Goal: Task Accomplishment & Management: Complete application form

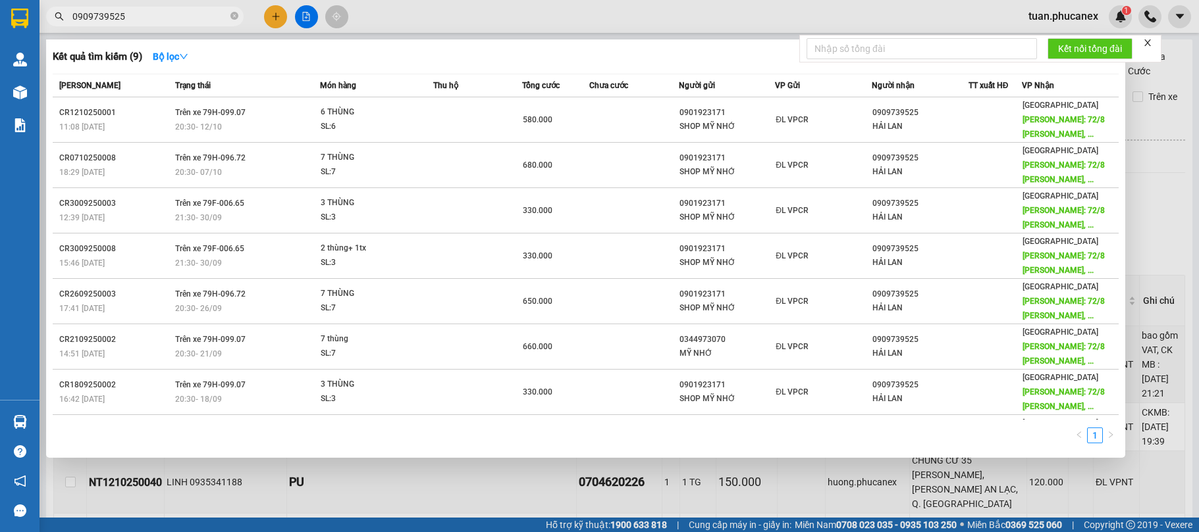
click at [624, 19] on div at bounding box center [599, 266] width 1199 height 532
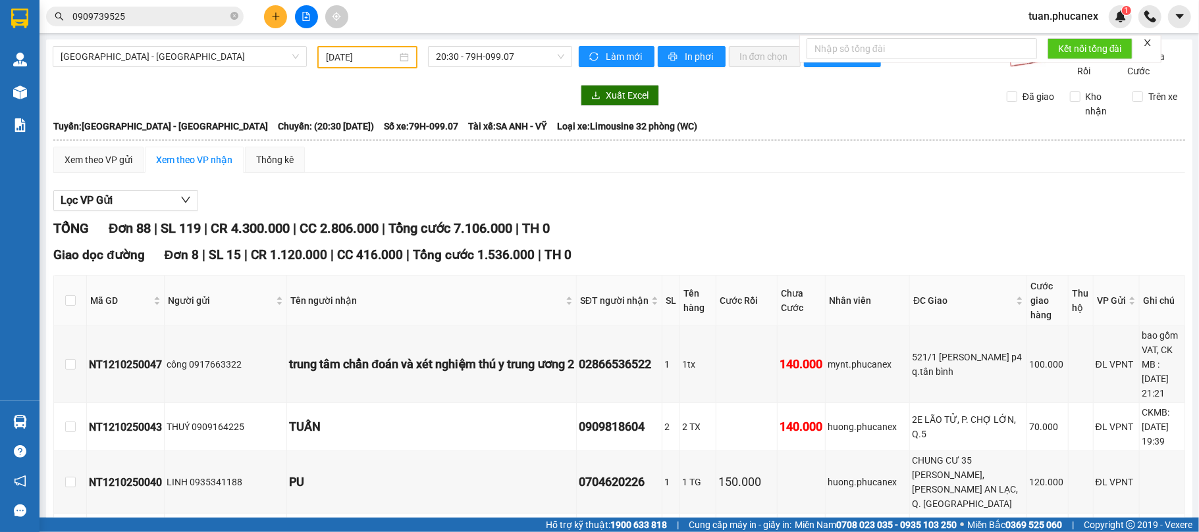
click at [188, 16] on input "0909739525" at bounding box center [149, 16] width 155 height 14
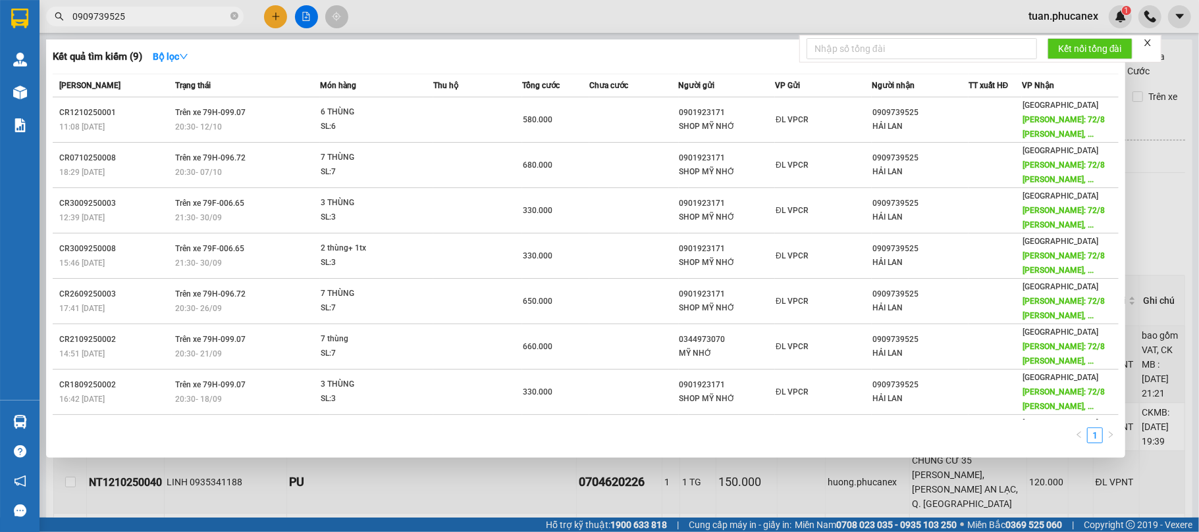
click at [188, 16] on input "0909739525" at bounding box center [149, 16] width 155 height 14
type input "D"
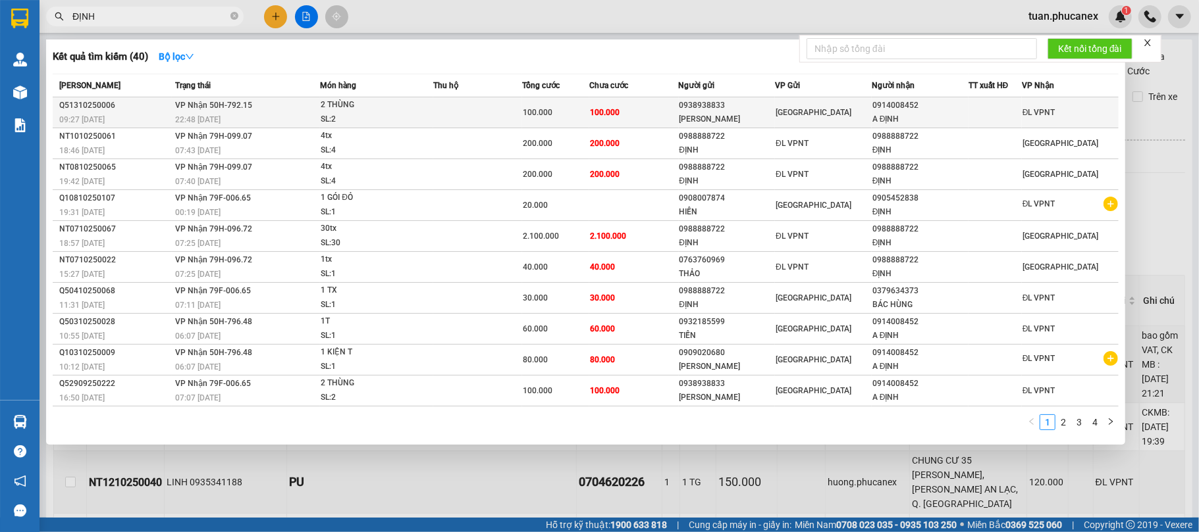
type input "ĐỊNH"
click at [915, 119] on div "A ĐỊNH" at bounding box center [919, 120] width 95 height 14
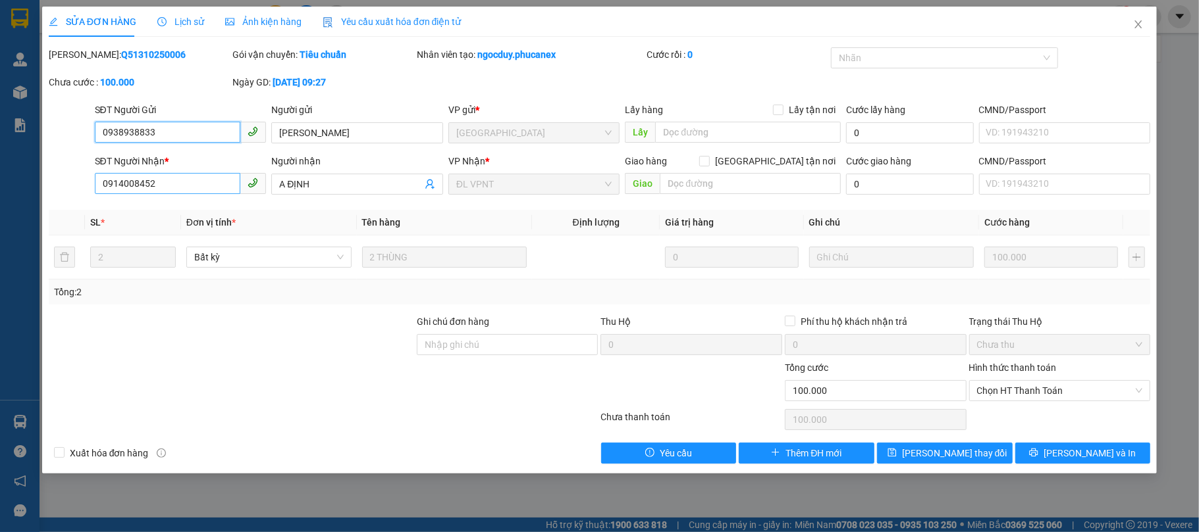
type input "0938938833"
type input "[PERSON_NAME]"
type input "0914008452"
type input "A ĐỊNH"
type input "0"
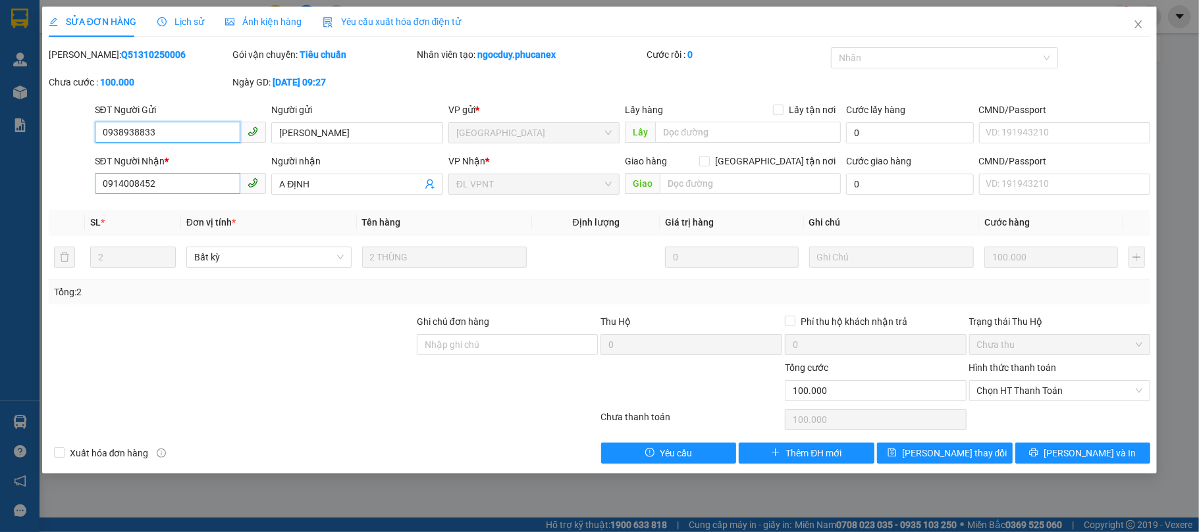
type input "100.000"
click at [190, 186] on input "0914008452" at bounding box center [168, 183] width 146 height 21
click at [1133, 21] on icon "close" at bounding box center [1138, 24] width 11 height 11
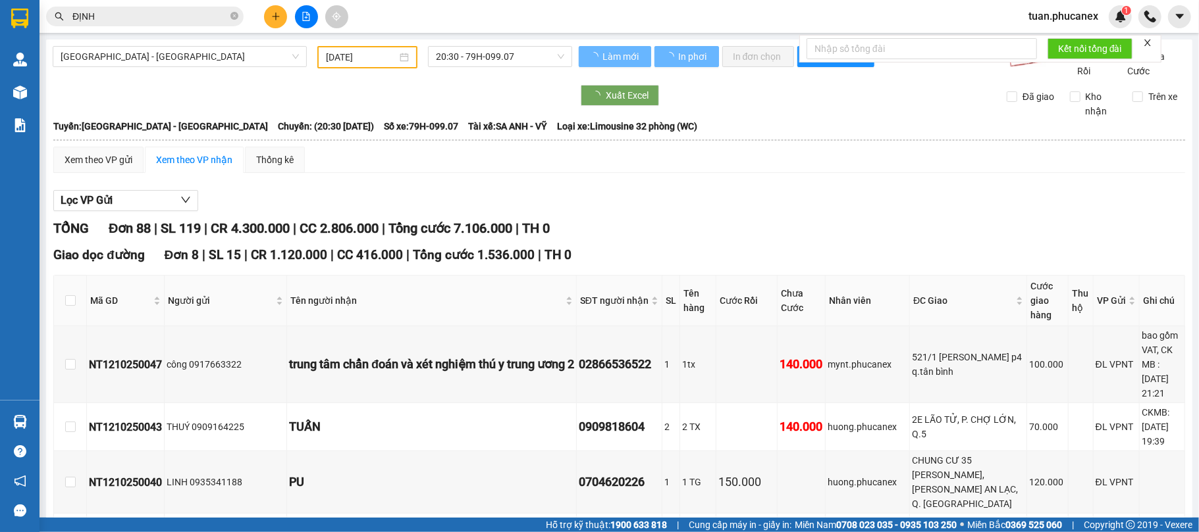
click at [156, 13] on input "ĐỊNH" at bounding box center [149, 16] width 155 height 14
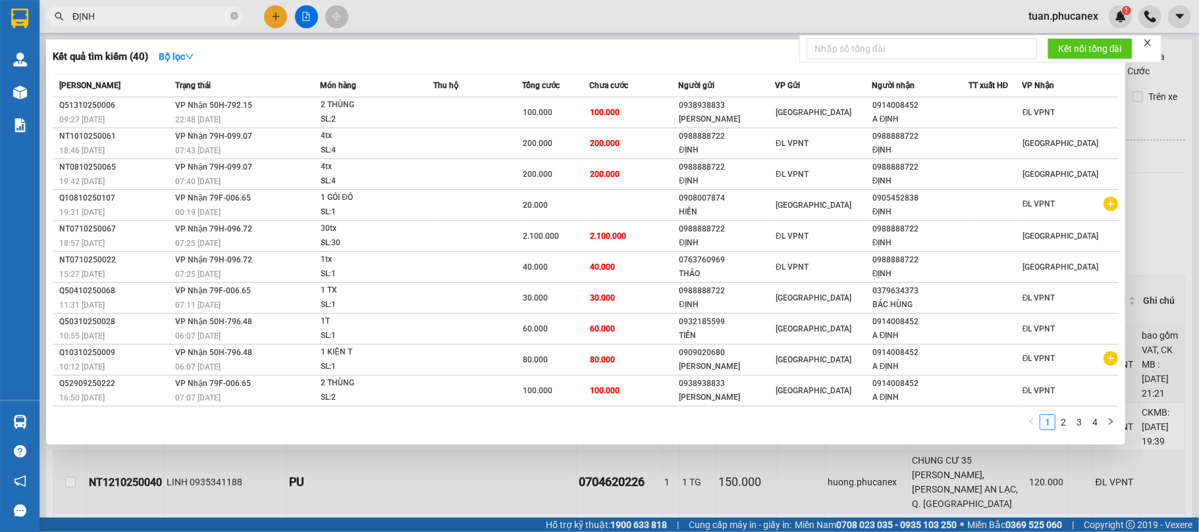
click at [156, 13] on input "ĐỊNH" at bounding box center [149, 16] width 155 height 14
paste input "0914008452"
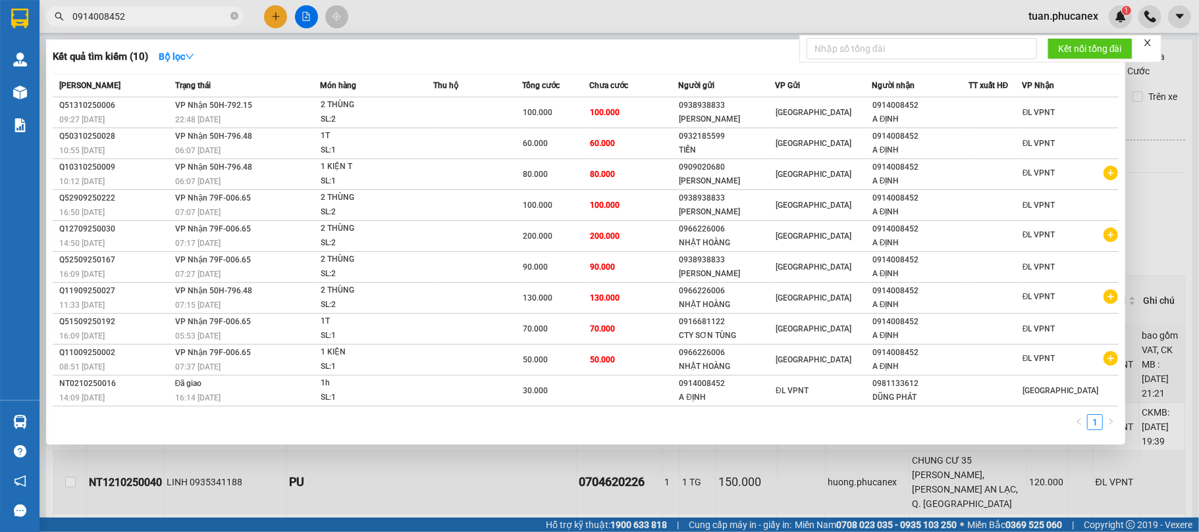
click at [93, 19] on input "0914008452" at bounding box center [149, 16] width 155 height 14
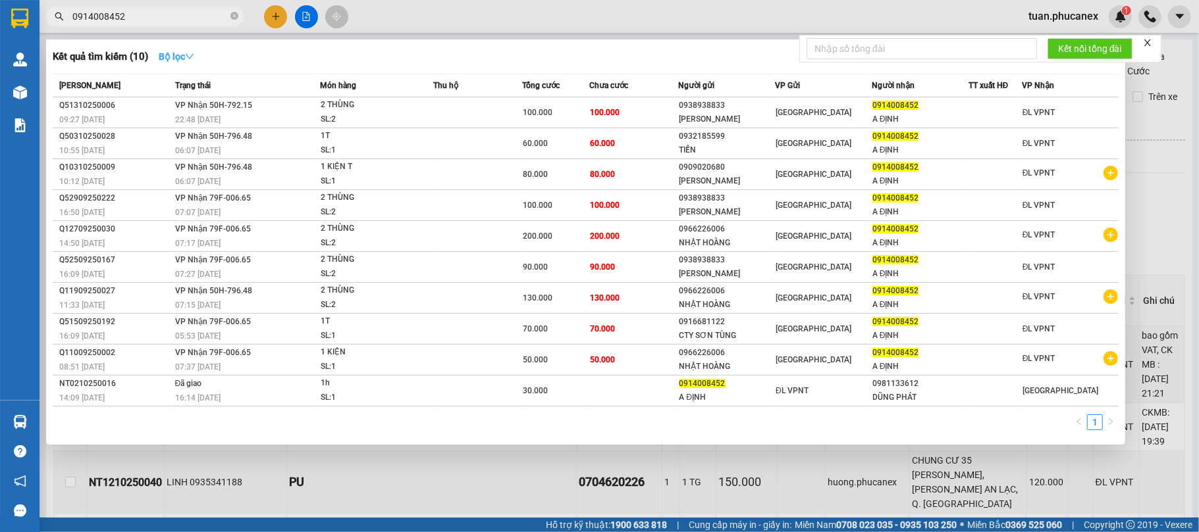
type input "0914008452"
click at [179, 57] on strong "Bộ lọc" at bounding box center [177, 56] width 36 height 11
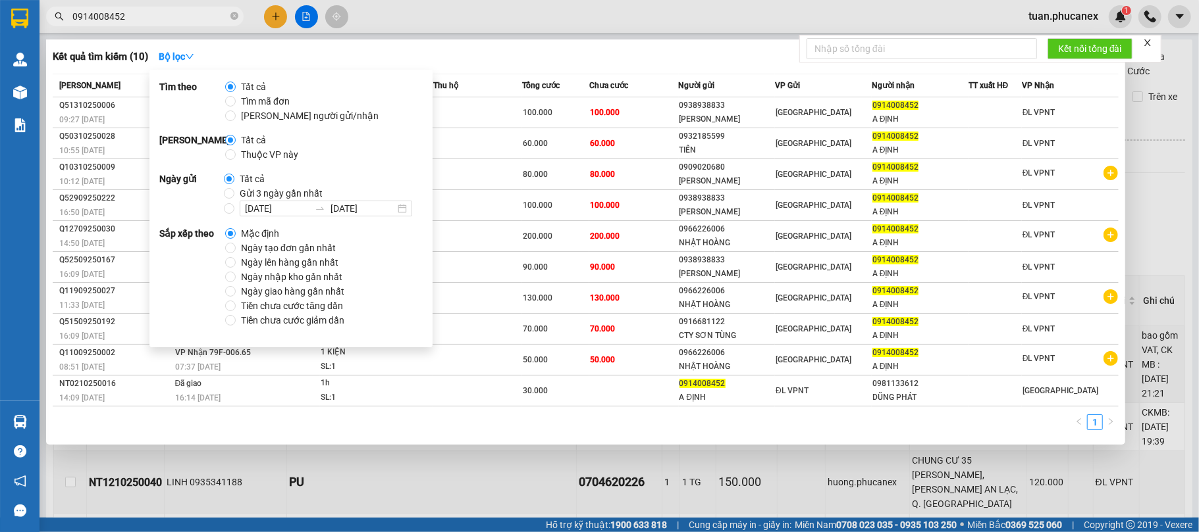
click at [309, 247] on span "Ngày tạo đơn gần nhất" at bounding box center [288, 248] width 105 height 14
click at [236, 247] on input "Ngày tạo đơn gần nhất" at bounding box center [230, 248] width 11 height 11
radio input "true"
radio input "false"
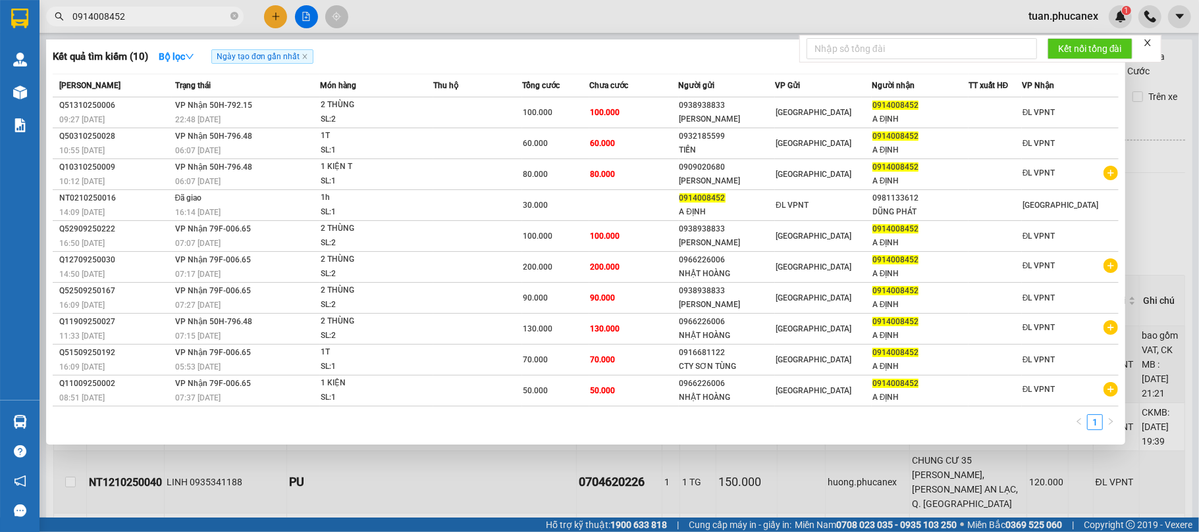
click at [688, 8] on div at bounding box center [599, 266] width 1199 height 532
click at [168, 14] on input "0914008452" at bounding box center [149, 16] width 155 height 14
click at [306, 11] on div at bounding box center [599, 266] width 1199 height 532
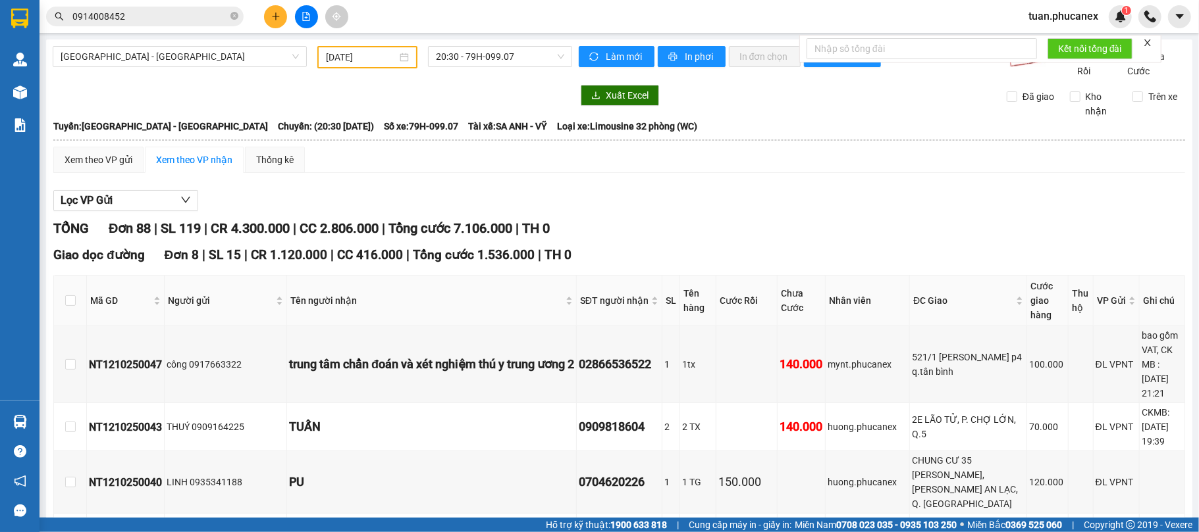
click at [366, 54] on input "[DATE]" at bounding box center [361, 57] width 71 height 14
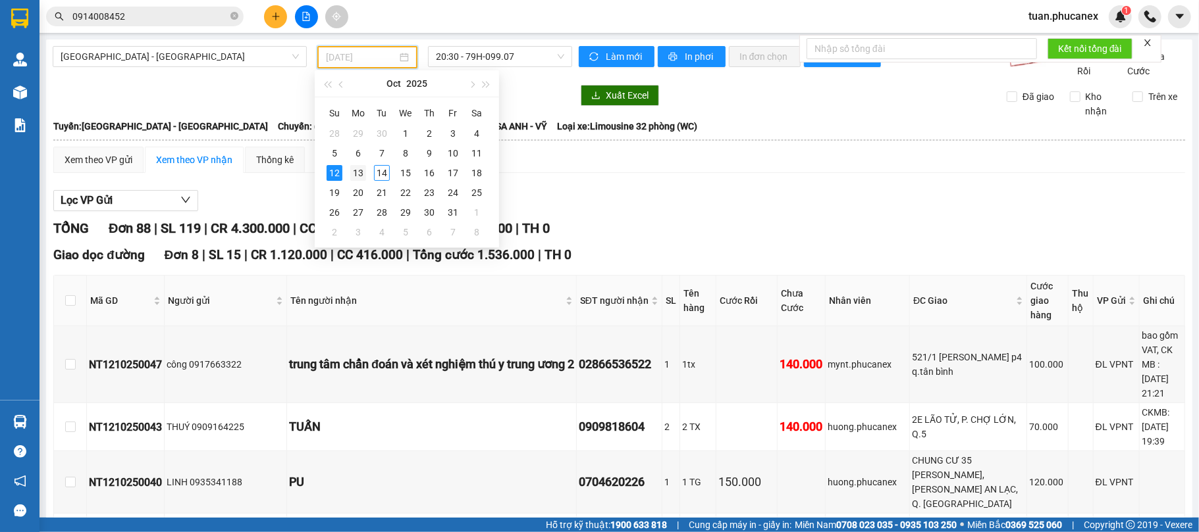
click at [363, 172] on div "13" at bounding box center [358, 173] width 16 height 16
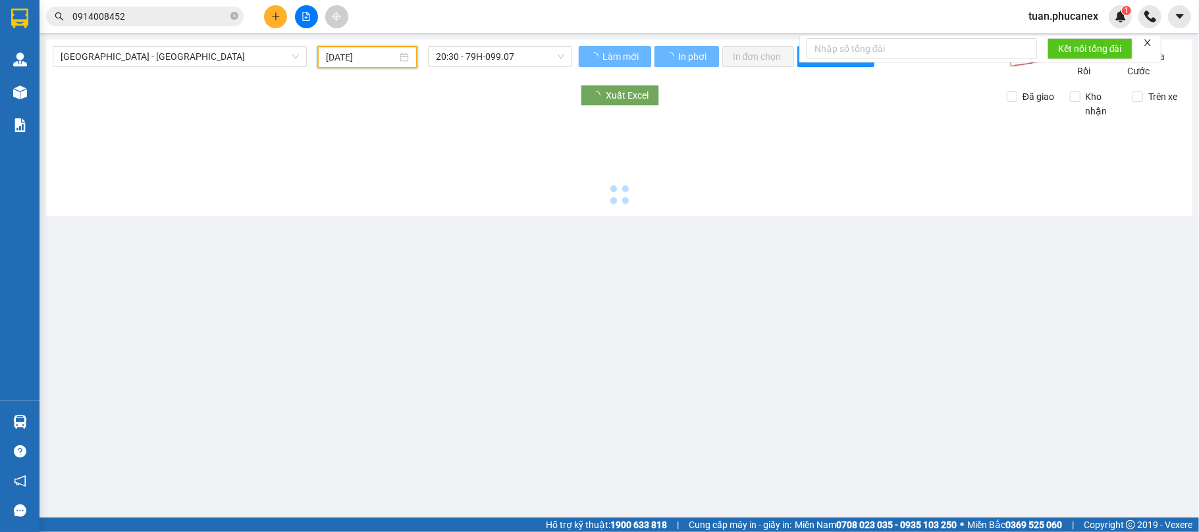
type input "[DATE]"
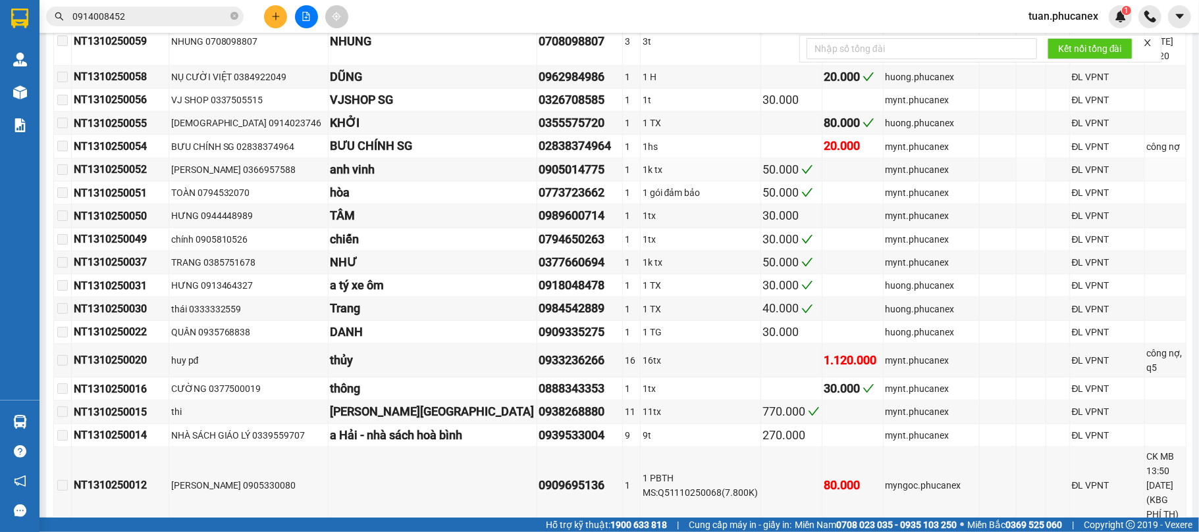
scroll to position [965, 0]
drag, startPoint x: 1132, startPoint y: 353, endPoint x: 1058, endPoint y: 359, distance: 74.0
click at [1058, 359] on tr "NT1310250020 huy pđ thủy 0933236266 16 16tx 1.120.000 mynt.phucanex ĐL VPNT côn…" at bounding box center [620, 361] width 1132 height 34
click at [537, 361] on td "0933236266" at bounding box center [580, 361] width 86 height 34
drag, startPoint x: 319, startPoint y: 349, endPoint x: 891, endPoint y: 353, distance: 571.3
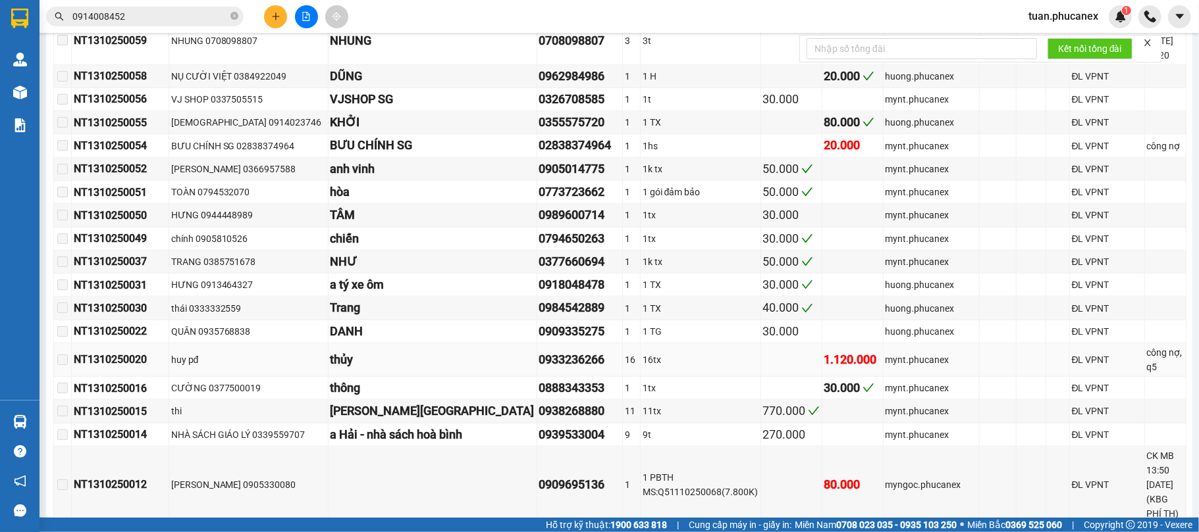
click at [891, 353] on tr "NT1310250020 huy pđ thủy 0933236266 16 16tx 1.120.000 mynt.phucanex ĐL VPNT côn…" at bounding box center [620, 361] width 1132 height 34
click at [1016, 344] on td at bounding box center [1031, 361] width 30 height 34
drag, startPoint x: 167, startPoint y: 351, endPoint x: 93, endPoint y: 356, distance: 74.6
click at [93, 356] on div "NT1310250020" at bounding box center [120, 359] width 93 height 16
copy div "NT1310250020"
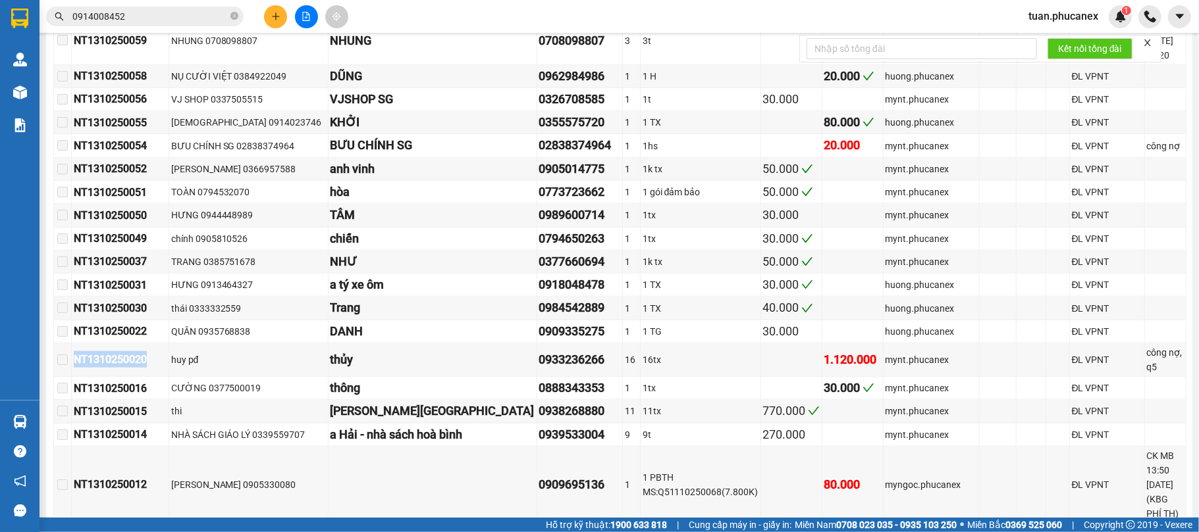
click at [130, 11] on input "0914008452" at bounding box center [149, 16] width 155 height 14
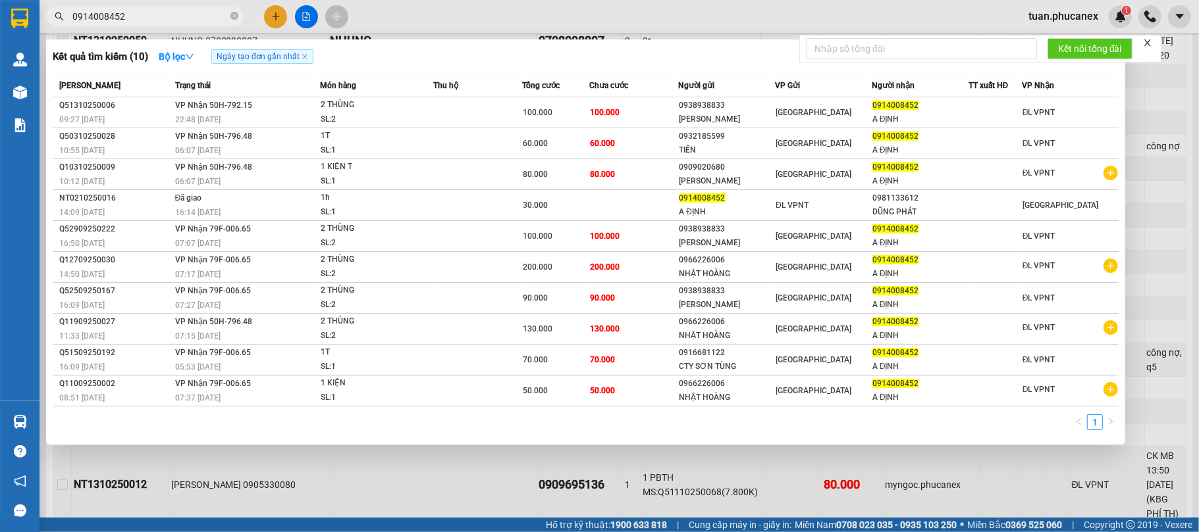
click at [130, 11] on input "0914008452" at bounding box center [149, 16] width 155 height 14
paste input "NT1310250020"
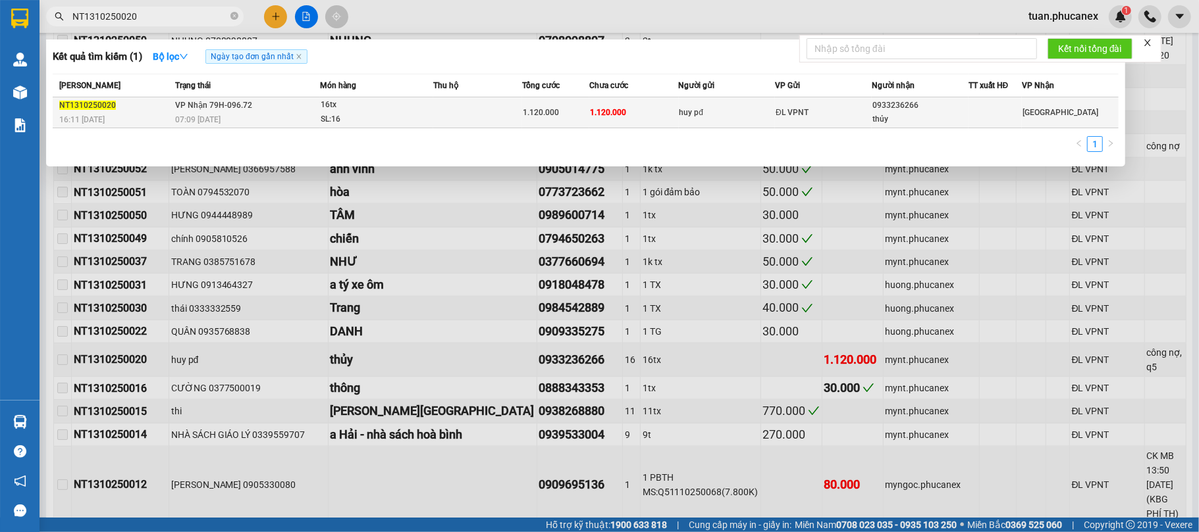
type input "NT1310250020"
click at [945, 124] on div "thủy" at bounding box center [919, 120] width 95 height 14
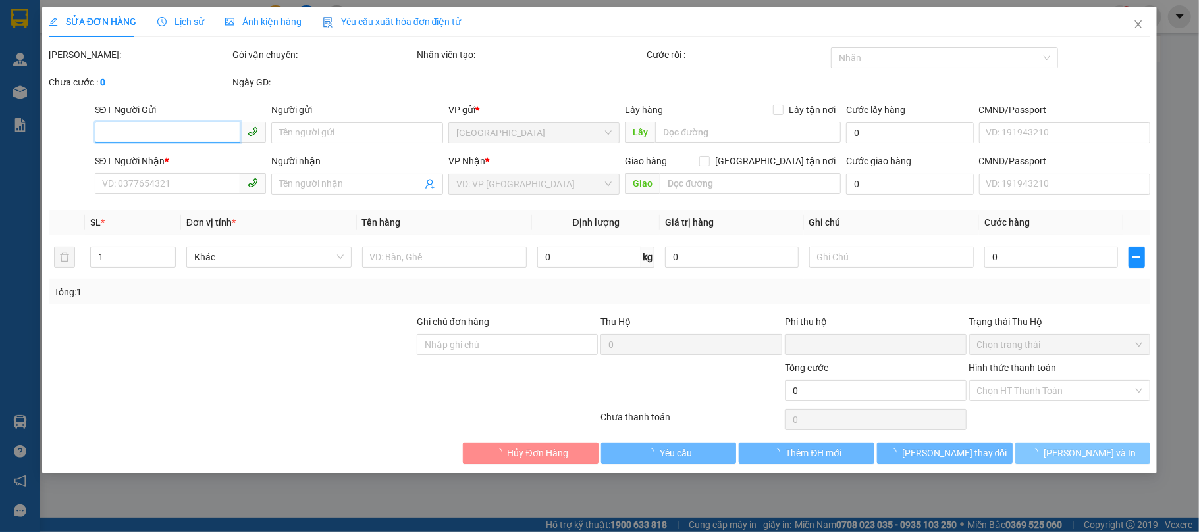
type input "huy pđ"
type input "0933236266"
type input "thủy"
type input "0"
type input "1.120.000"
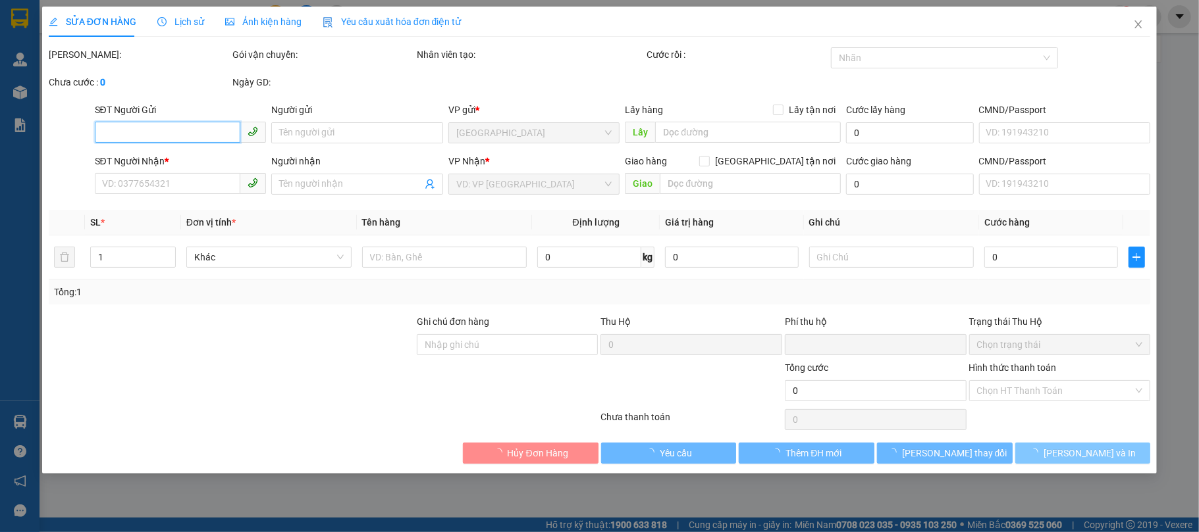
type input "1.120.000"
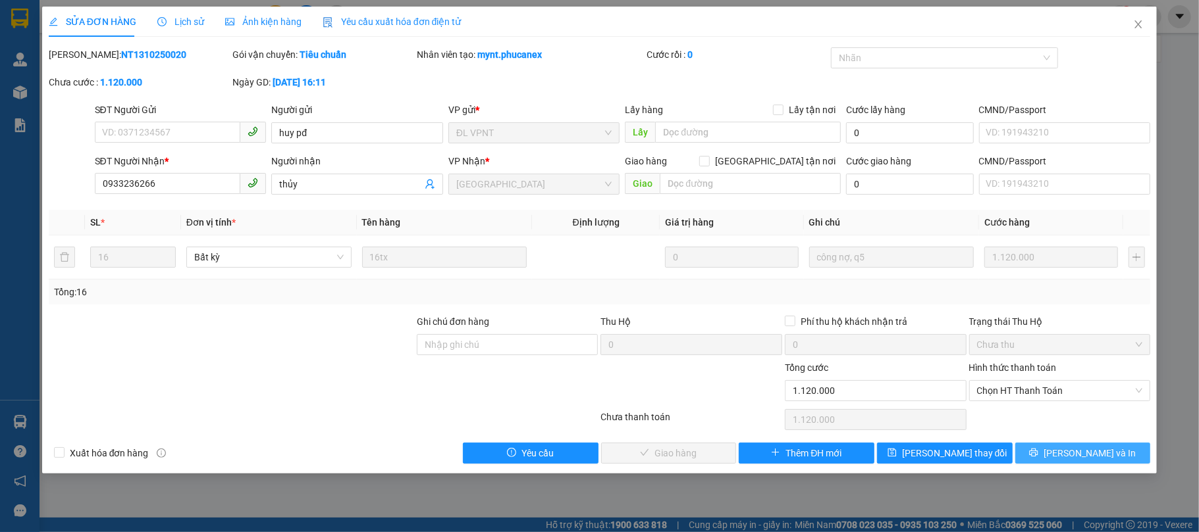
click at [1100, 457] on span "[PERSON_NAME] và In" at bounding box center [1089, 453] width 92 height 14
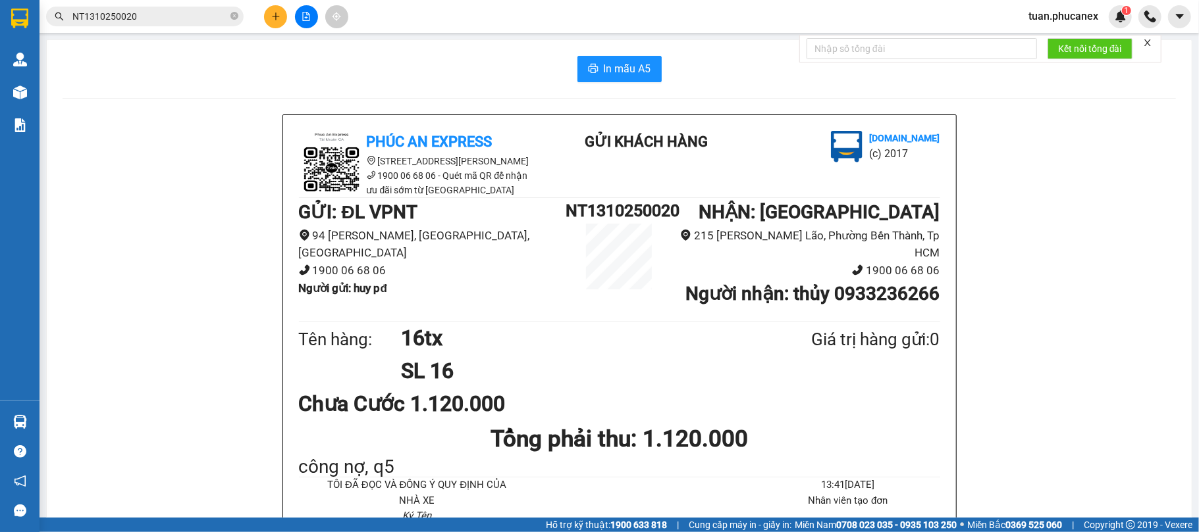
click at [165, 1] on div "Kết quả tìm kiếm ( 1 ) Bộ lọc Ngày tạo đơn gần nhất Mã ĐH Trạng thái Món hàng T…" at bounding box center [599, 16] width 1199 height 33
click at [164, 14] on input "NT1310250020" at bounding box center [149, 16] width 155 height 14
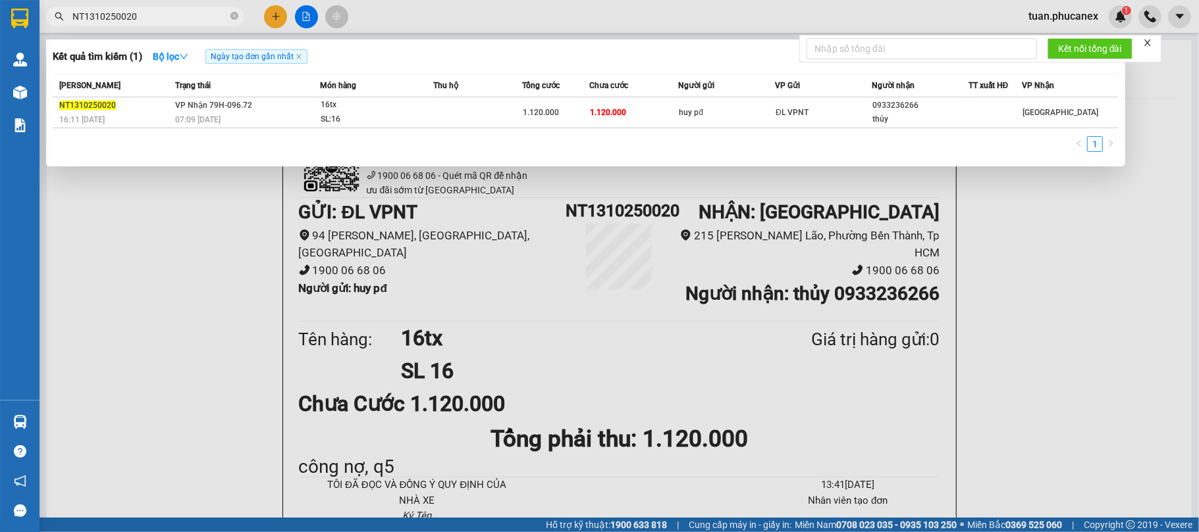
click at [164, 14] on input "NT1310250020" at bounding box center [149, 16] width 155 height 14
paste input "210250011"
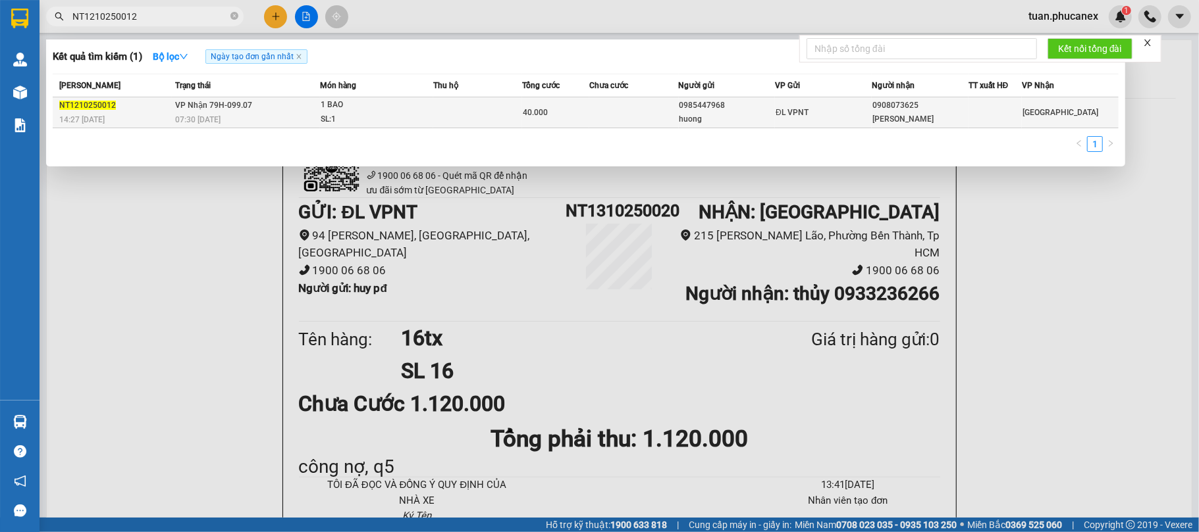
type input "NT1210250012"
click at [1012, 108] on div at bounding box center [995, 113] width 52 height 14
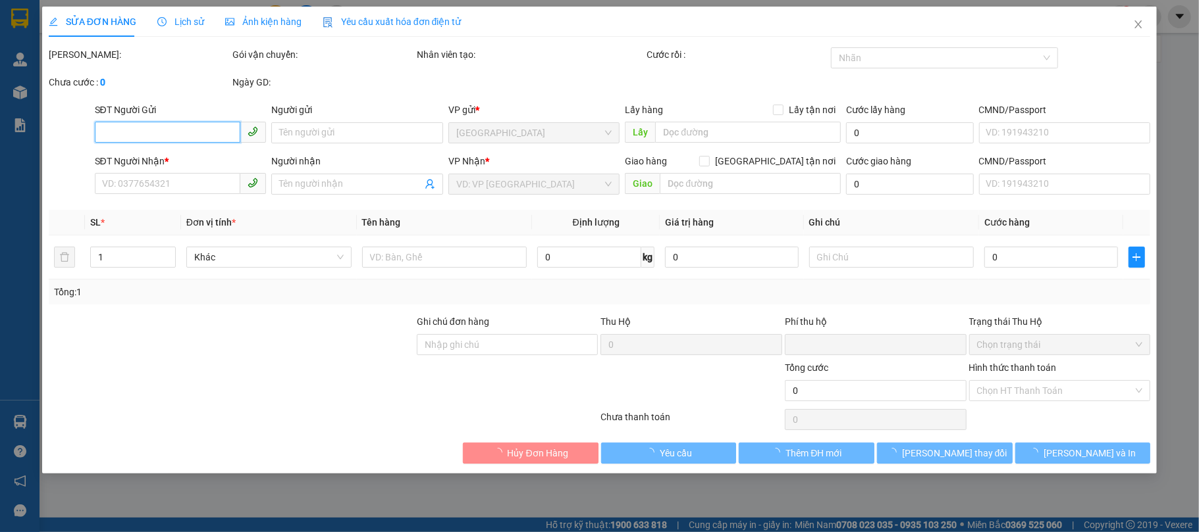
type input "0985447968"
type input "huong"
type input "0908073625"
type input "[PERSON_NAME]"
type input "0"
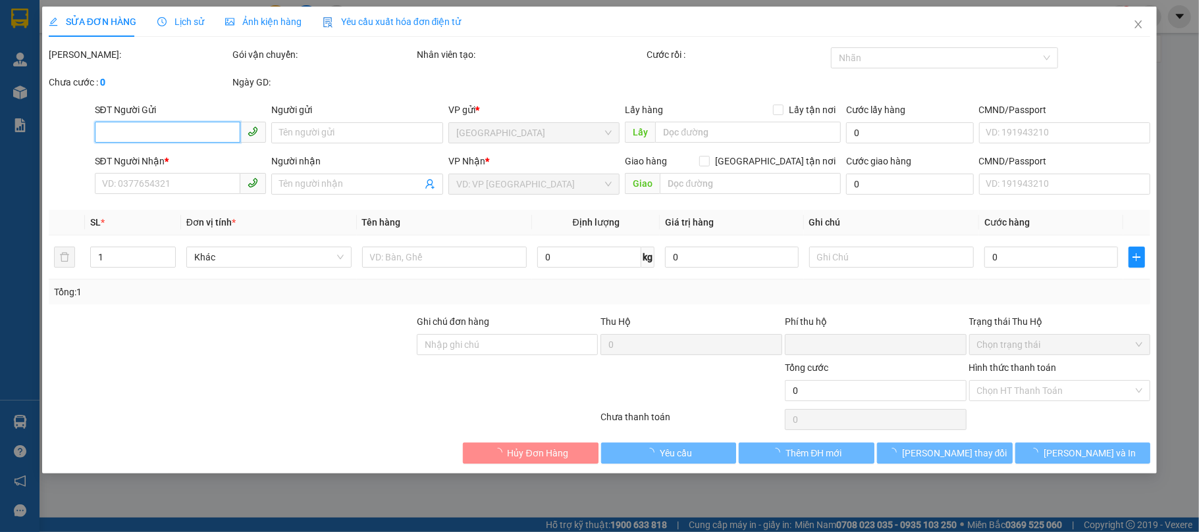
type input "40.000"
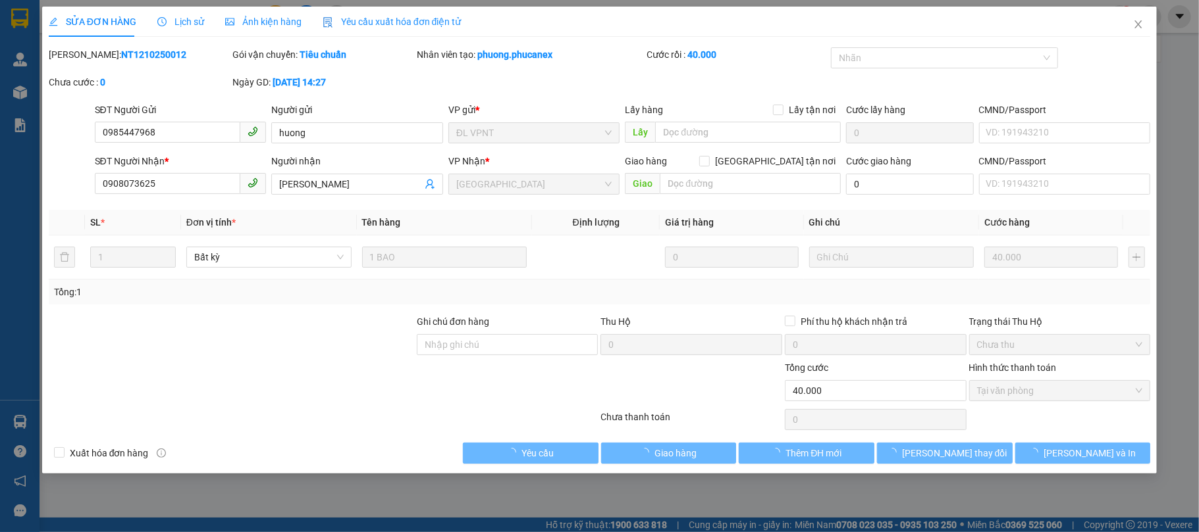
click at [186, 14] on div "Lịch sử" at bounding box center [180, 21] width 47 height 14
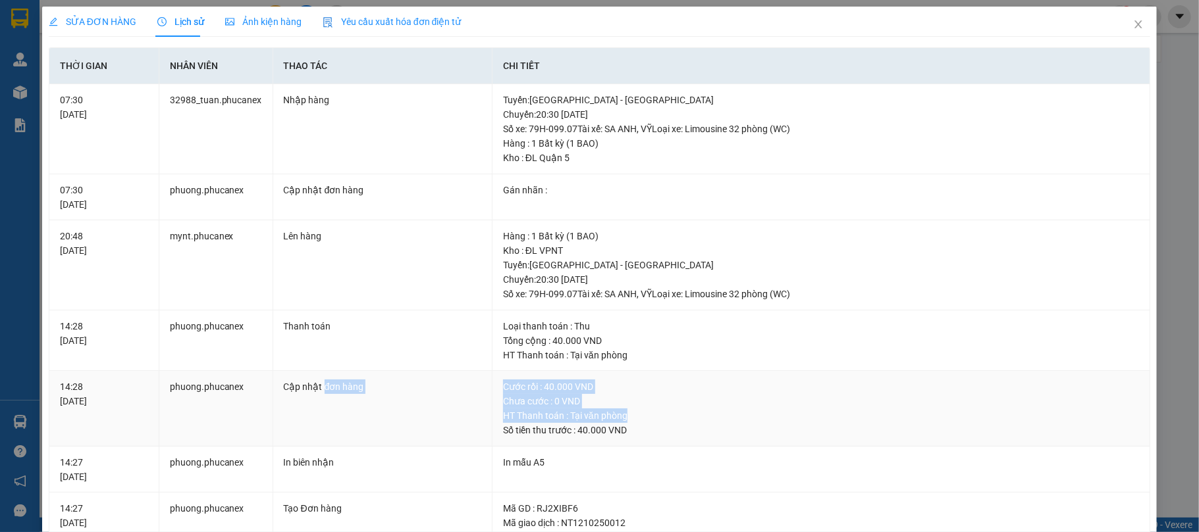
drag, startPoint x: 317, startPoint y: 405, endPoint x: 648, endPoint y: 424, distance: 332.2
click at [648, 424] on tr "14:28 [DATE] phuong.phucanex Cập nhật đơn hàng Cước rồi : 40.000 VND Chưa cước …" at bounding box center [599, 409] width 1101 height 76
click at [648, 424] on div "Số tiền thu trước : 40.000 VND" at bounding box center [821, 430] width 636 height 14
drag, startPoint x: 623, startPoint y: 424, endPoint x: 581, endPoint y: 427, distance: 42.3
click at [581, 427] on div "Số tiền thu trước : 40.000 VND" at bounding box center [821, 430] width 636 height 14
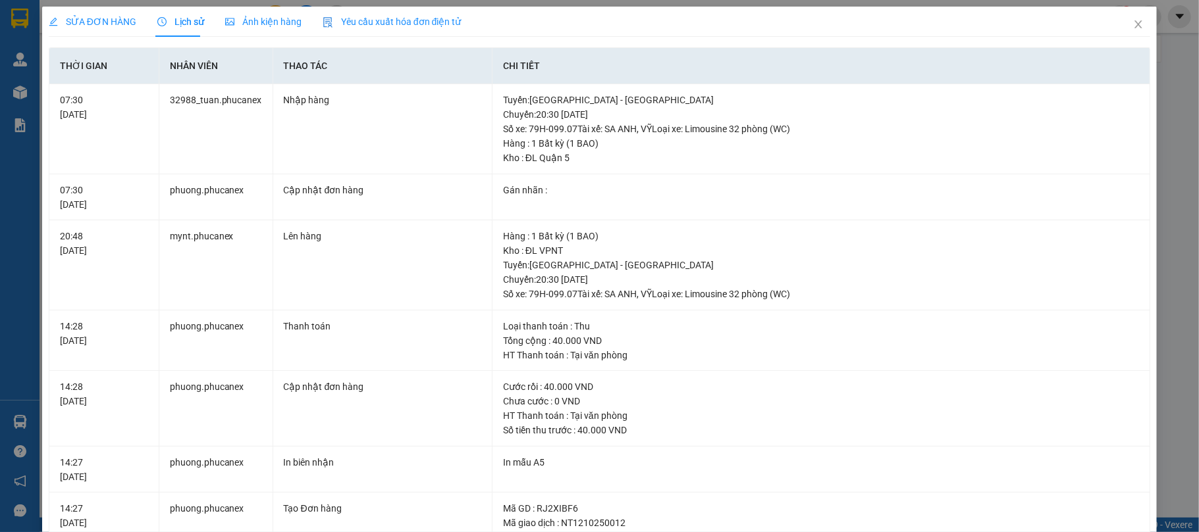
click at [88, 16] on span "SỬA ĐƠN HÀNG" at bounding box center [93, 21] width 88 height 11
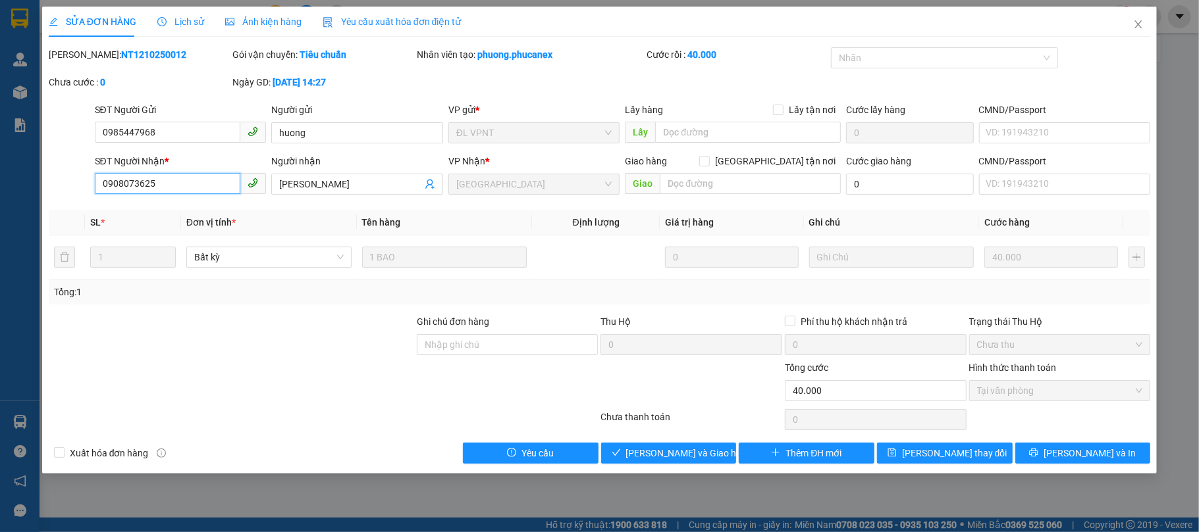
click at [184, 179] on input "0908073625" at bounding box center [168, 183] width 146 height 21
click at [1141, 21] on icon "close" at bounding box center [1138, 24] width 11 height 11
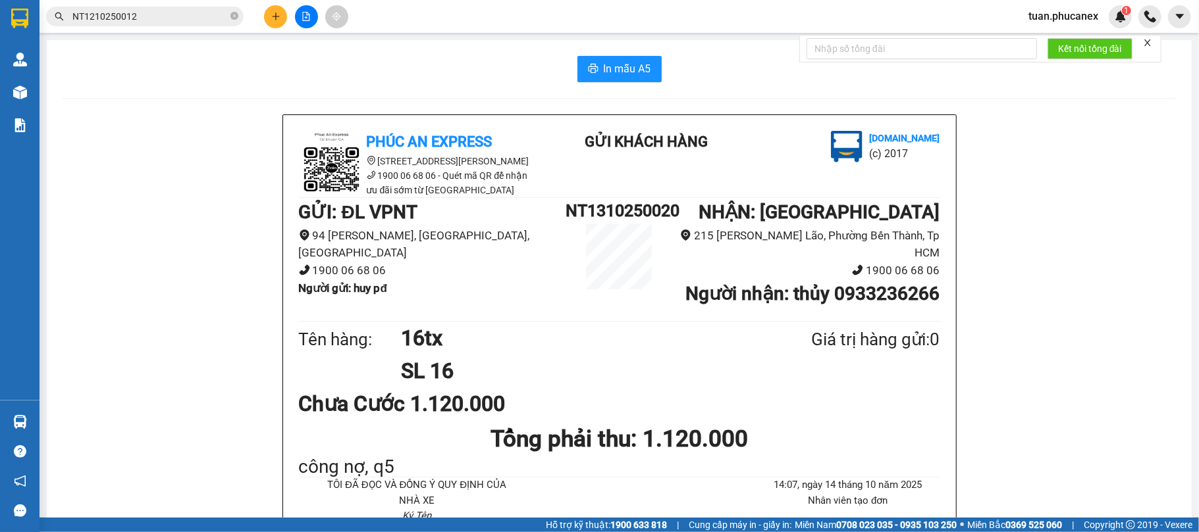
click at [154, 17] on input "NT1210250012" at bounding box center [149, 16] width 155 height 14
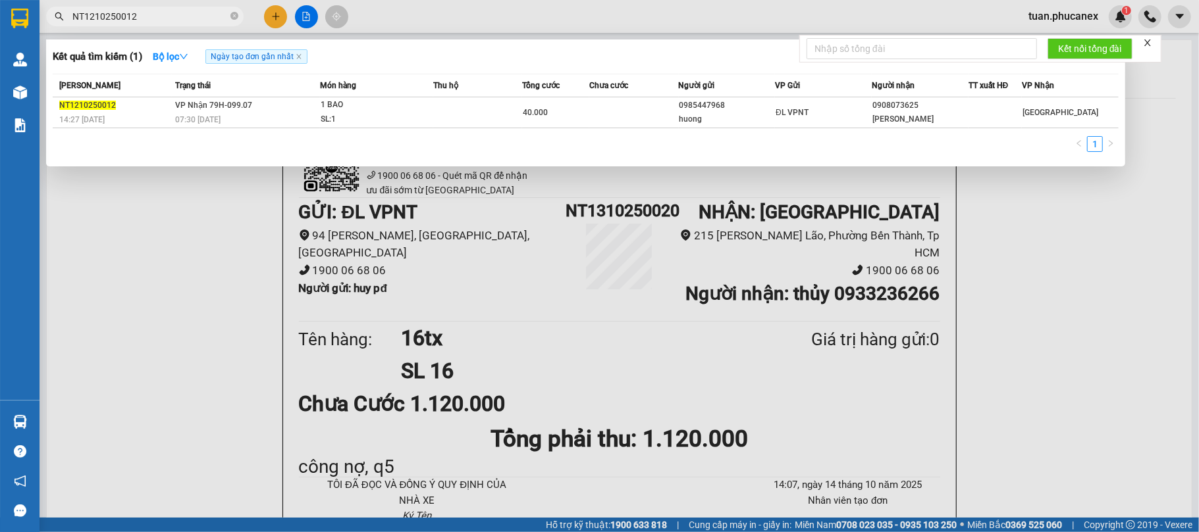
click at [154, 17] on input "NT1210250012" at bounding box center [149, 16] width 155 height 14
paste input "0908073625"
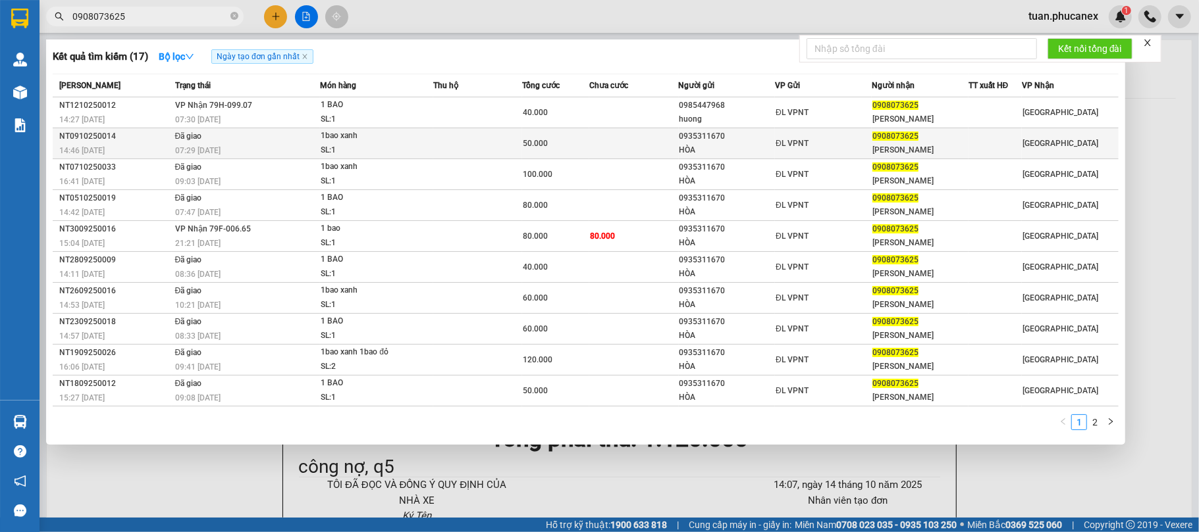
type input "0908073625"
click at [620, 143] on td at bounding box center [633, 143] width 89 height 31
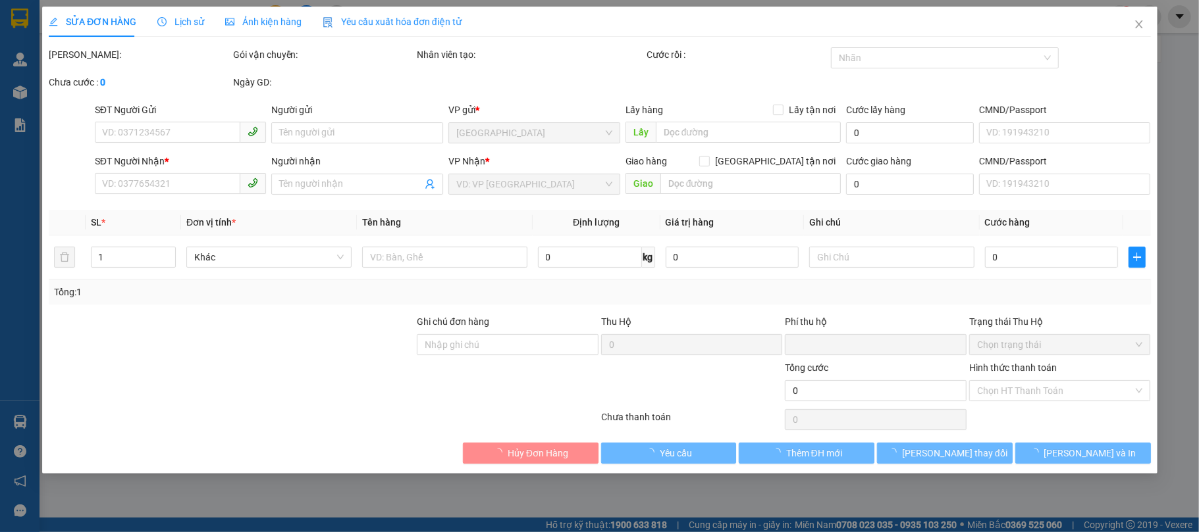
type input "0935311670"
type input "HÒA"
type input "0908073625"
type input "[PERSON_NAME]"
type input "0"
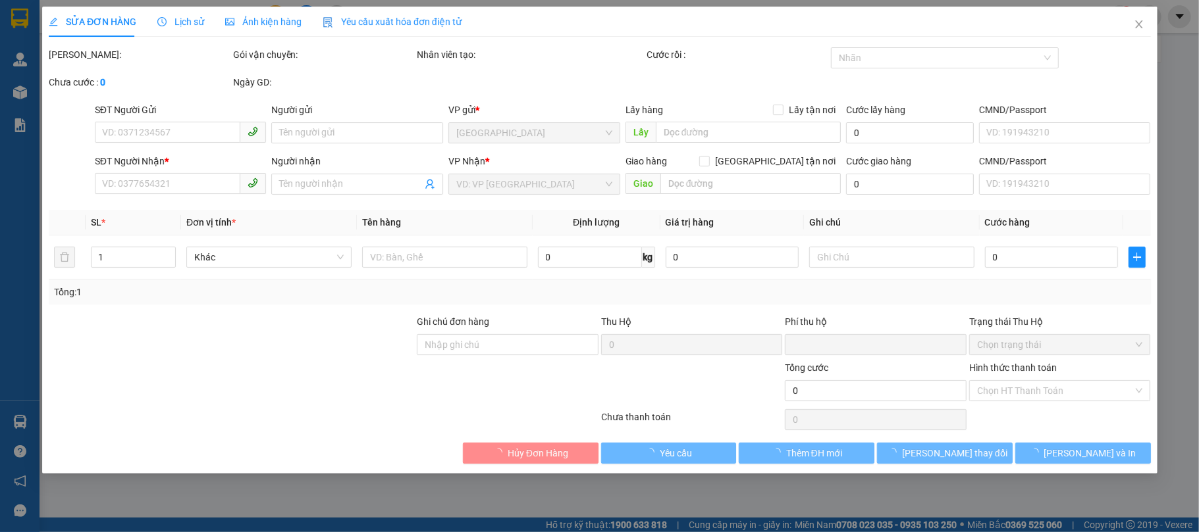
type input "50.000"
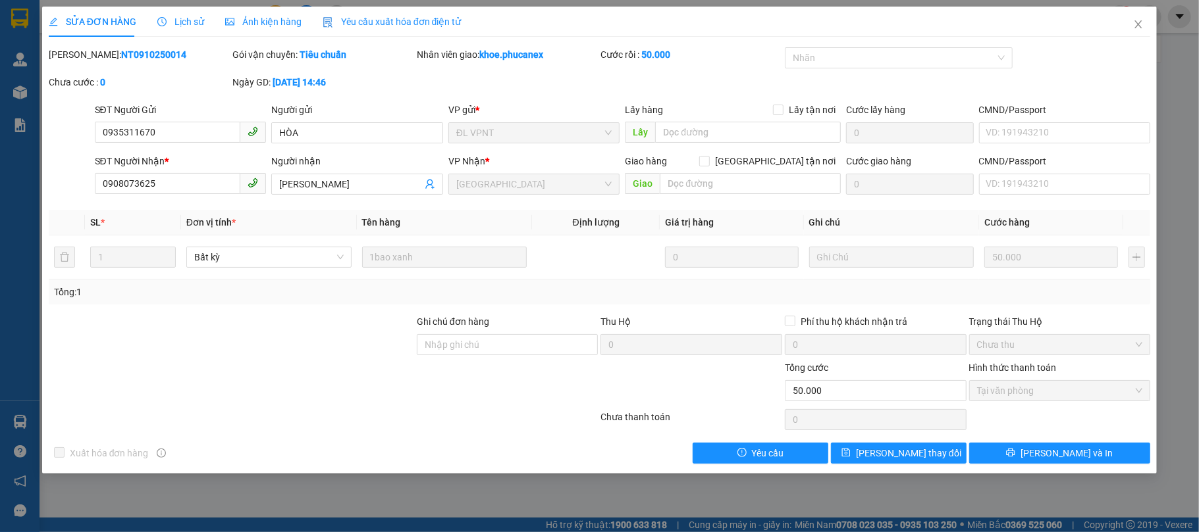
click at [180, 14] on div "Lịch sử" at bounding box center [180, 21] width 47 height 14
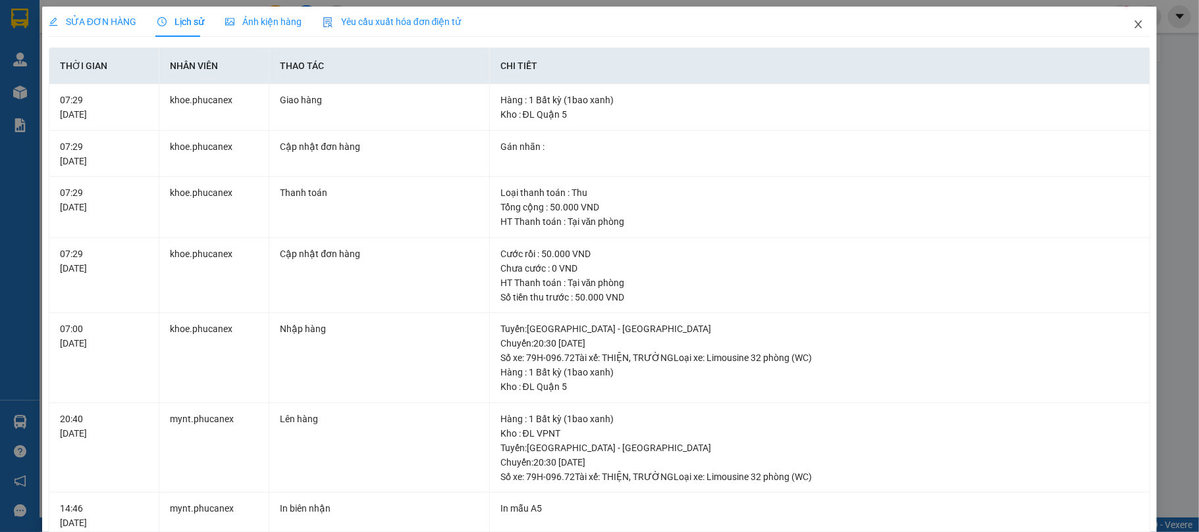
click at [1133, 22] on icon "close" at bounding box center [1138, 24] width 11 height 11
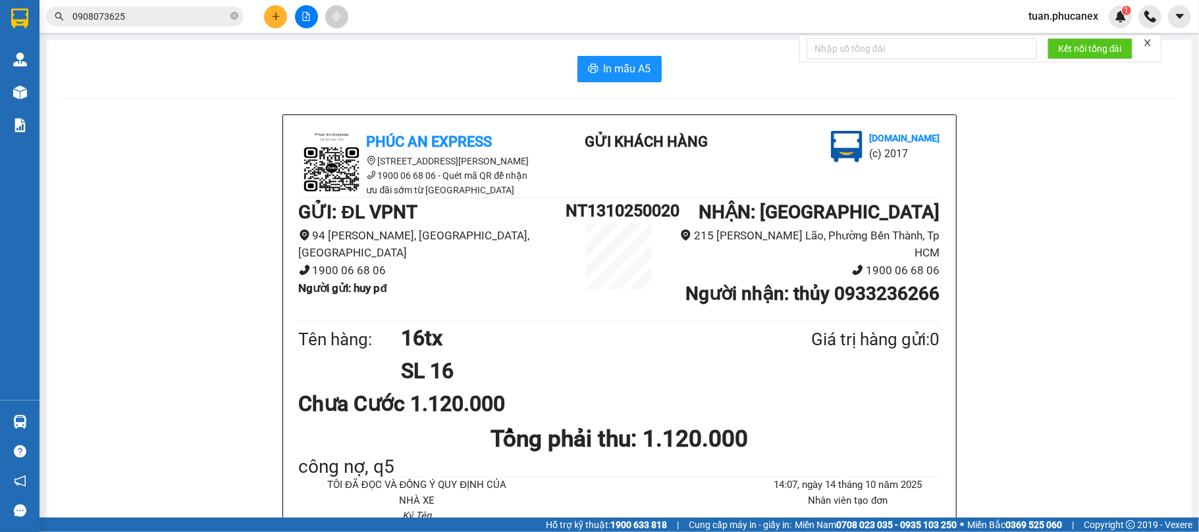
click at [180, 12] on input "0908073625" at bounding box center [149, 16] width 155 height 14
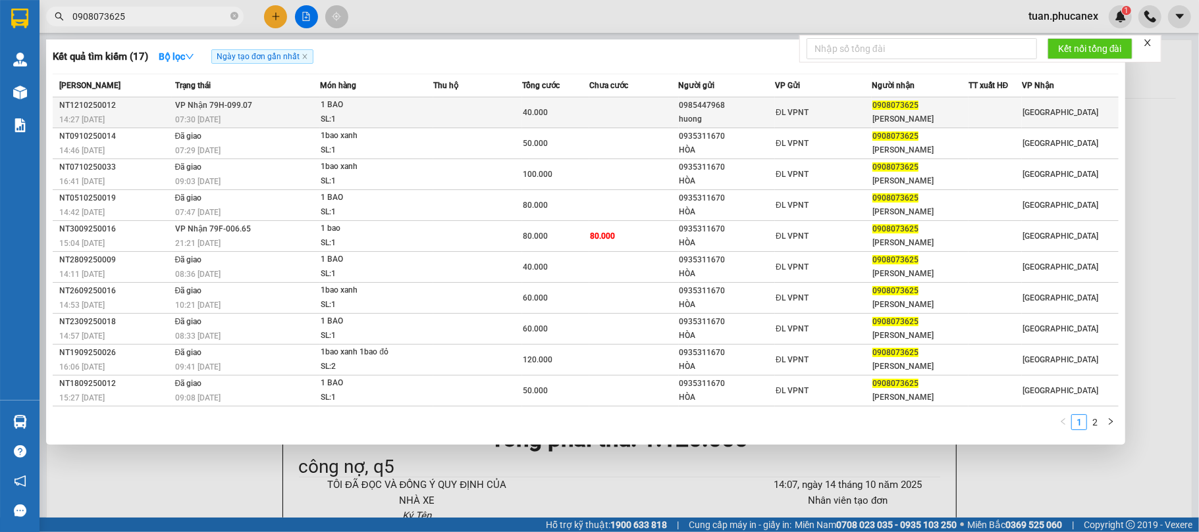
click at [878, 111] on div "0908073625" at bounding box center [919, 106] width 95 height 14
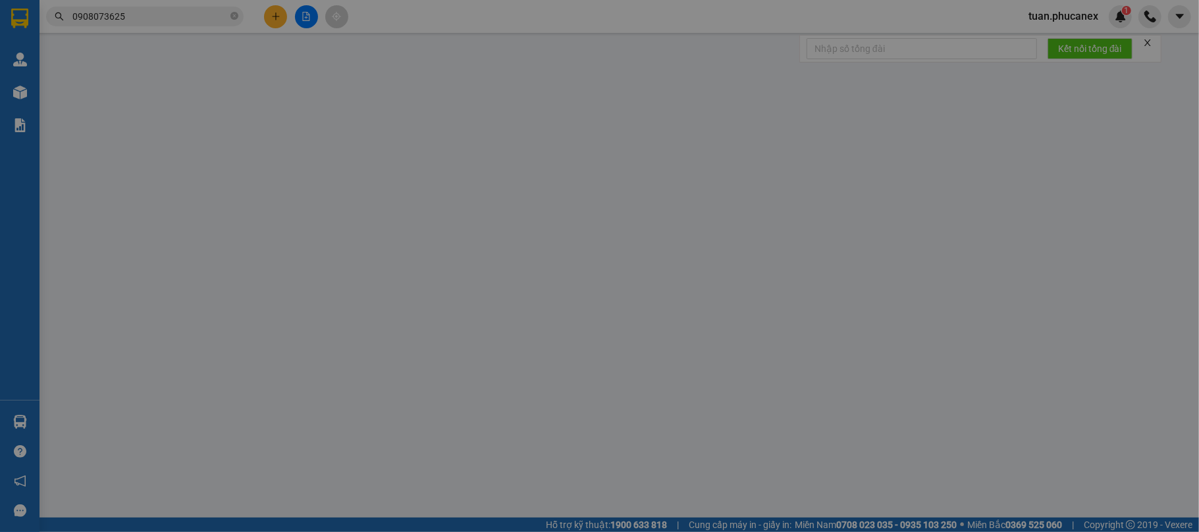
type input "0985447968"
type input "huong"
type input "0908073625"
type input "[PERSON_NAME]"
type input "0"
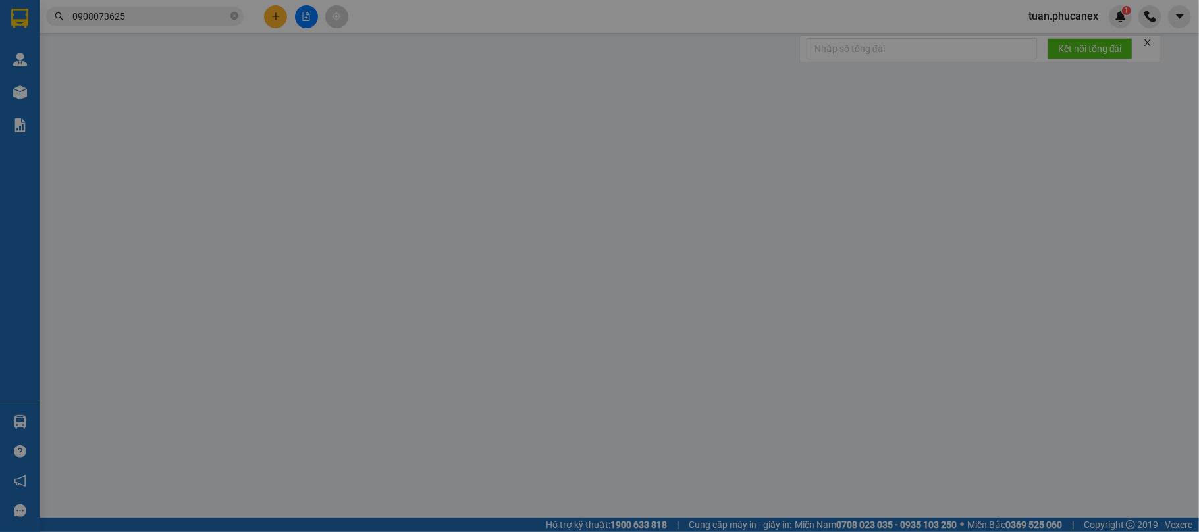
type input "40.000"
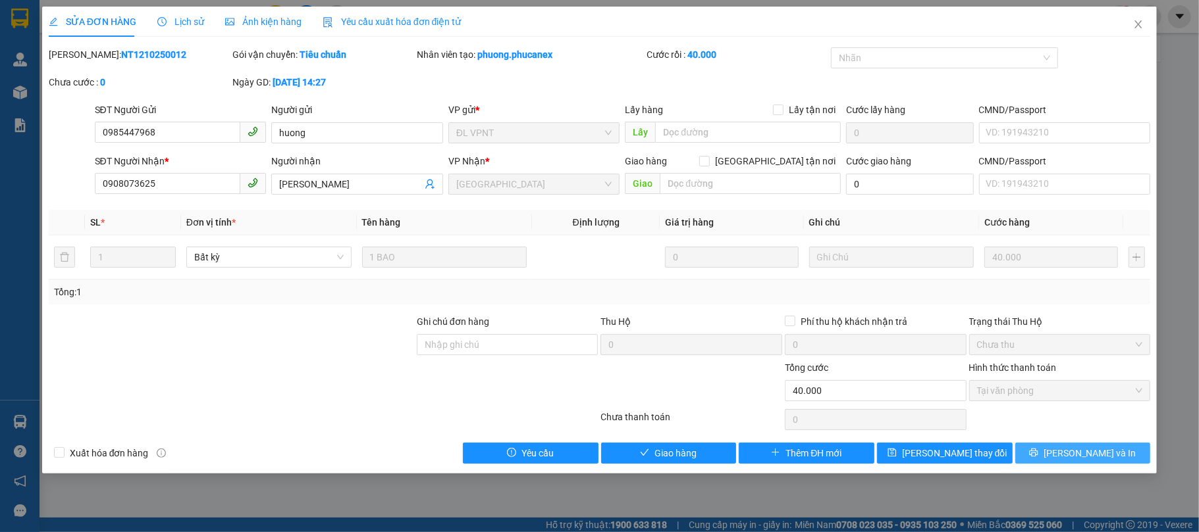
click at [1096, 454] on span "[PERSON_NAME] và In" at bounding box center [1089, 453] width 92 height 14
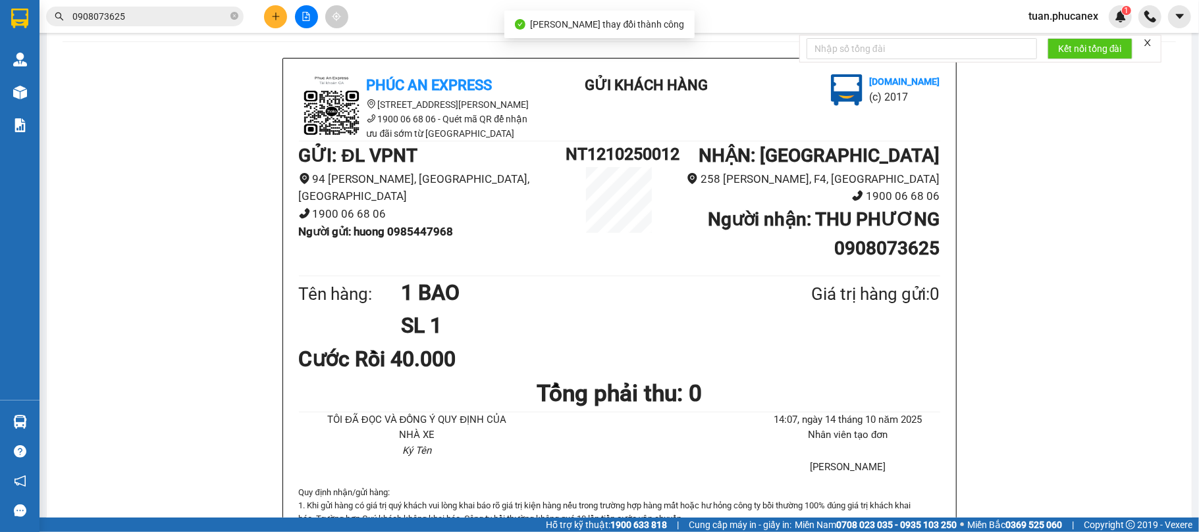
scroll to position [88, 0]
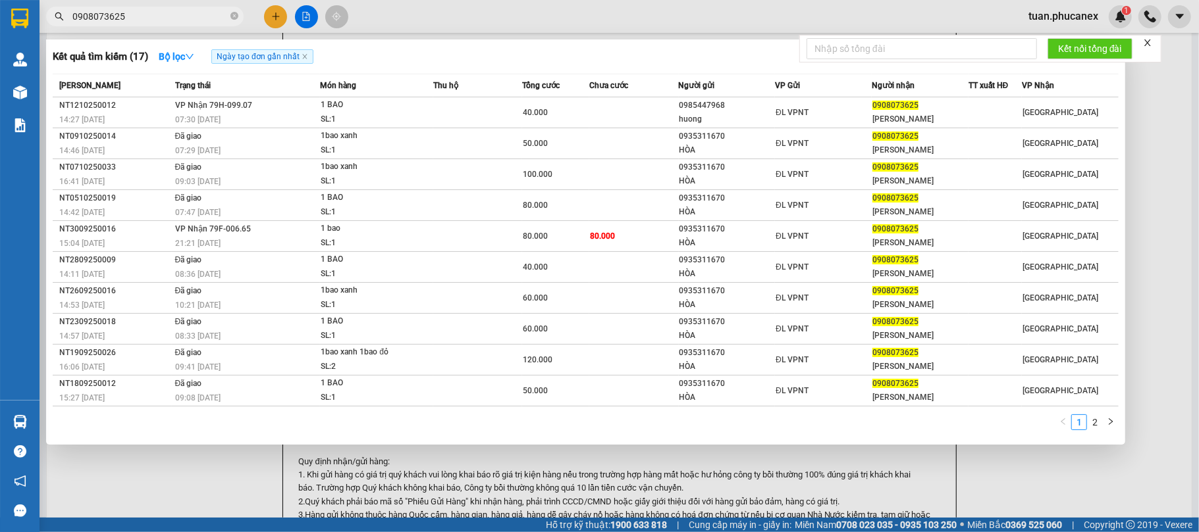
click at [151, 18] on input "0908073625" at bounding box center [149, 16] width 155 height 14
paste input "NT1110250051"
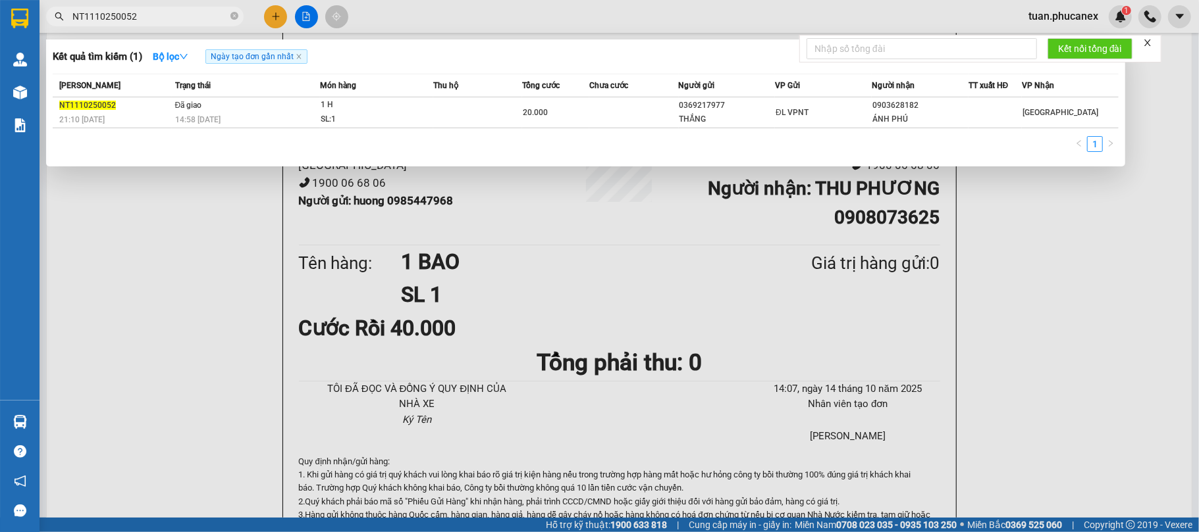
click at [171, 11] on input "NT1110250052" at bounding box center [149, 16] width 155 height 14
paste input "DK1110250004"
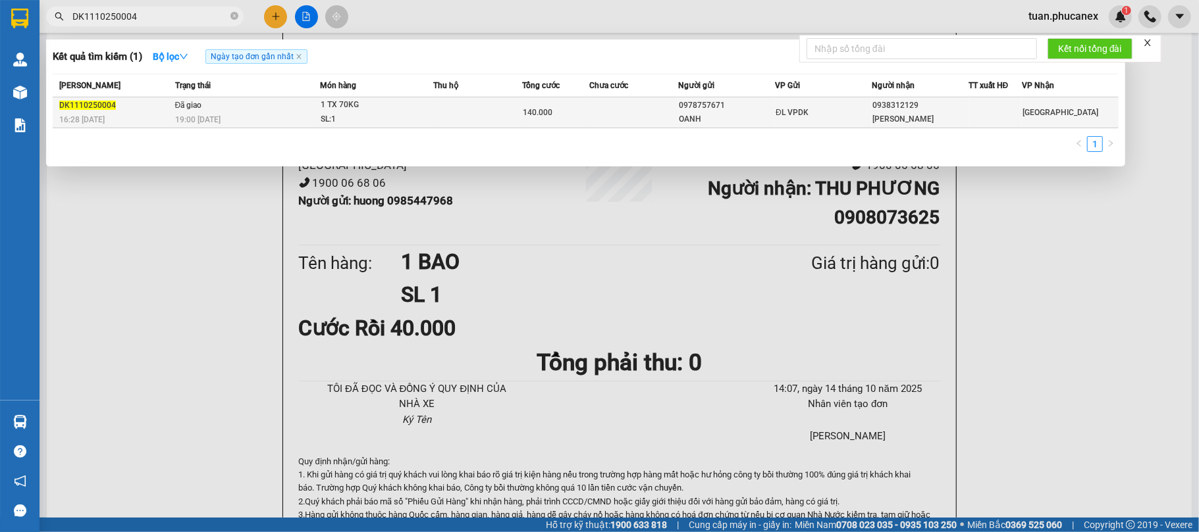
click at [222, 115] on div "19:00 [DATE]" at bounding box center [247, 120] width 145 height 14
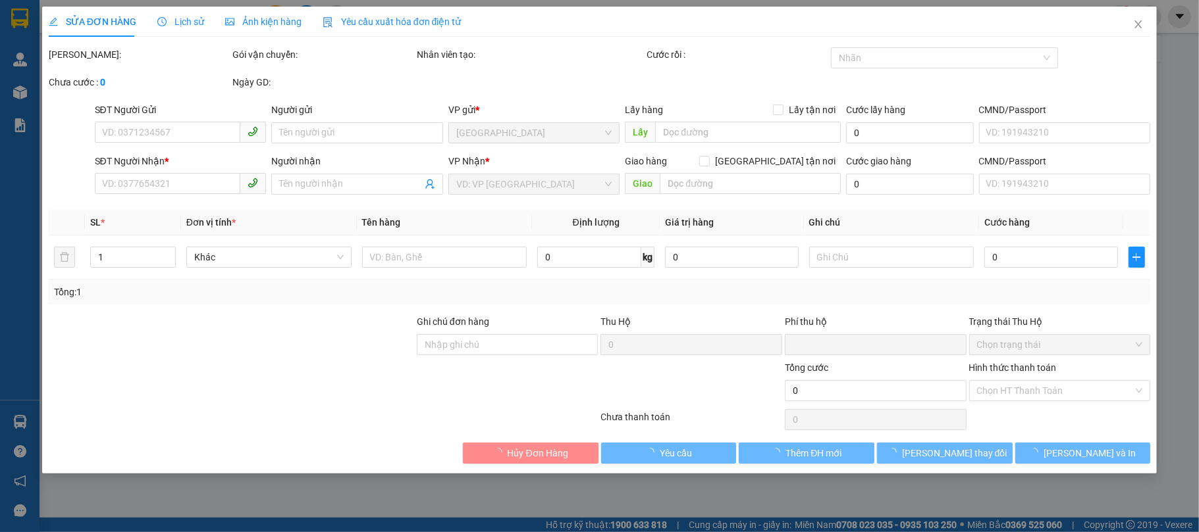
click at [157, 25] on icon "clock-circle" at bounding box center [161, 21] width 9 height 9
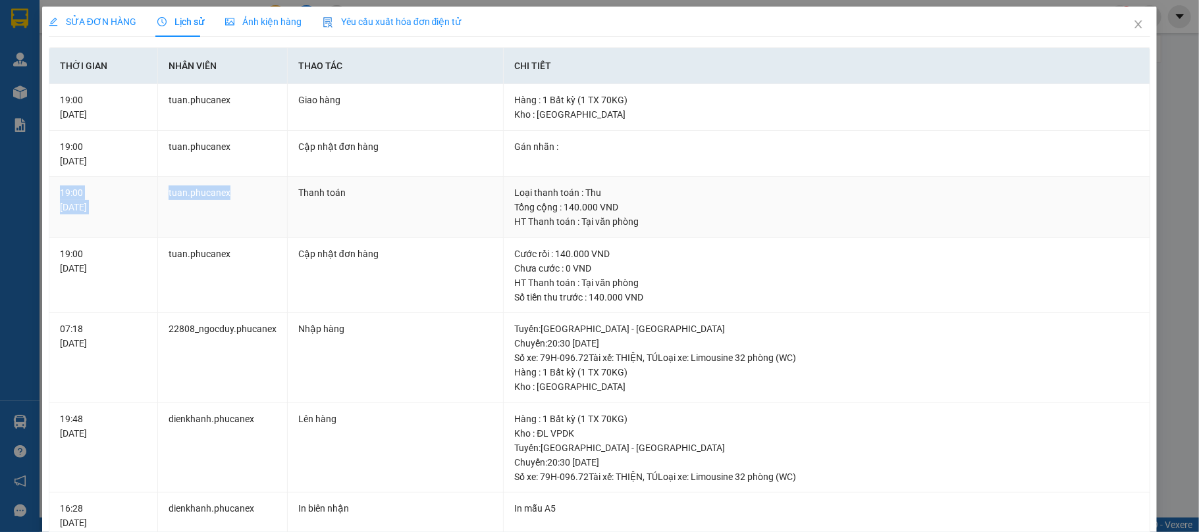
drag, startPoint x: 149, startPoint y: 191, endPoint x: 270, endPoint y: 191, distance: 121.1
click at [270, 191] on tr "19:00 [DATE] tuan.phucanex Thanh toán Loại thanh toán : Thu Tổng cộng : 140.000…" at bounding box center [599, 207] width 1101 height 61
click at [1133, 24] on icon "close" at bounding box center [1138, 24] width 11 height 11
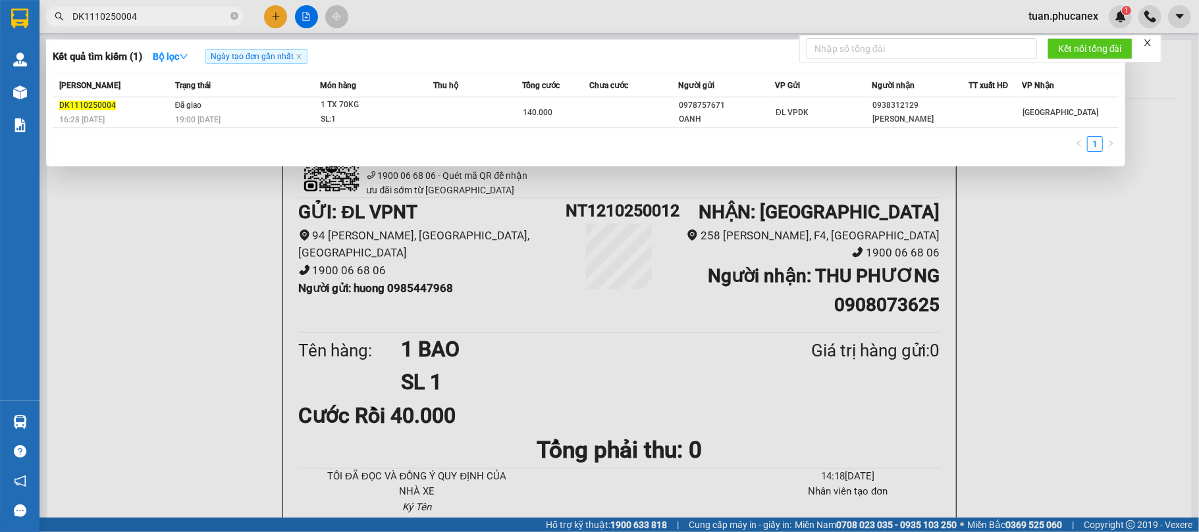
click at [114, 14] on input "DK1110250004" at bounding box center [149, 16] width 155 height 14
paste input "CR1110250001"
type input "CR1110250002"
